Goal: Information Seeking & Learning: Learn about a topic

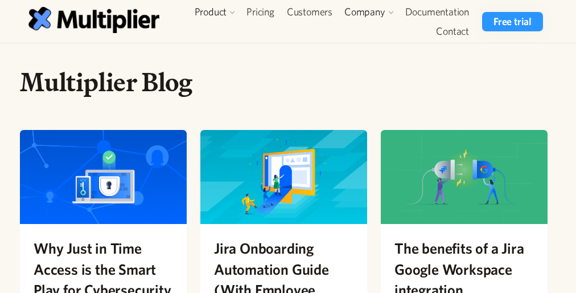
click at [288, 168] on img at bounding box center [283, 177] width 167 height 94
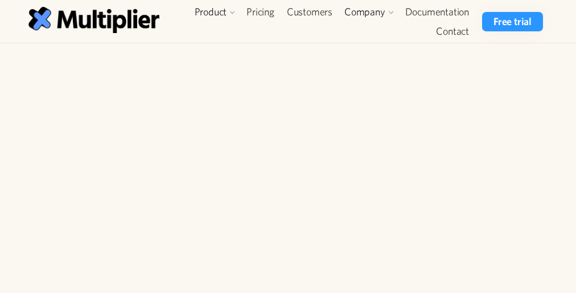
scroll to position [5240, 0]
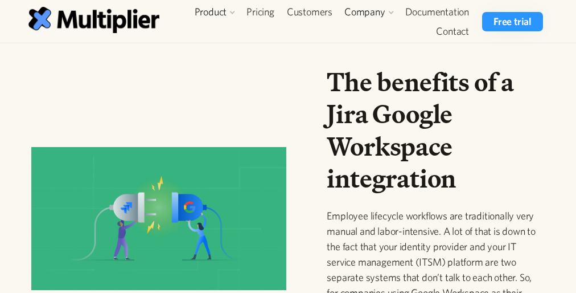
click at [288, 168] on div at bounding box center [158, 223] width 273 height 153
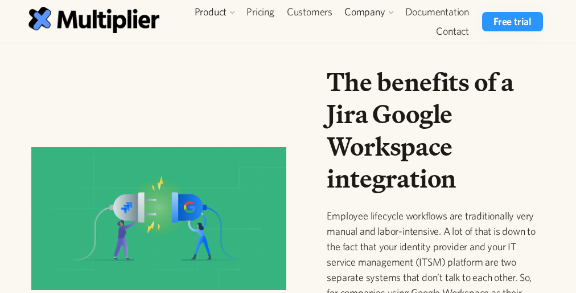
click at [288, 168] on div at bounding box center [158, 223] width 273 height 153
